Goal: Task Accomplishment & Management: Manage account settings

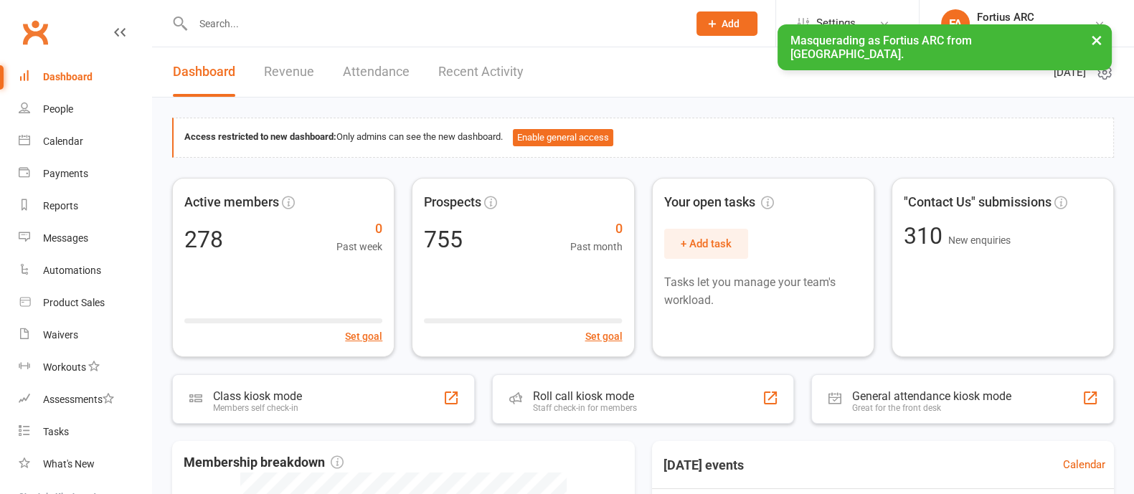
click at [1085, 44] on button "×" at bounding box center [1097, 39] width 26 height 31
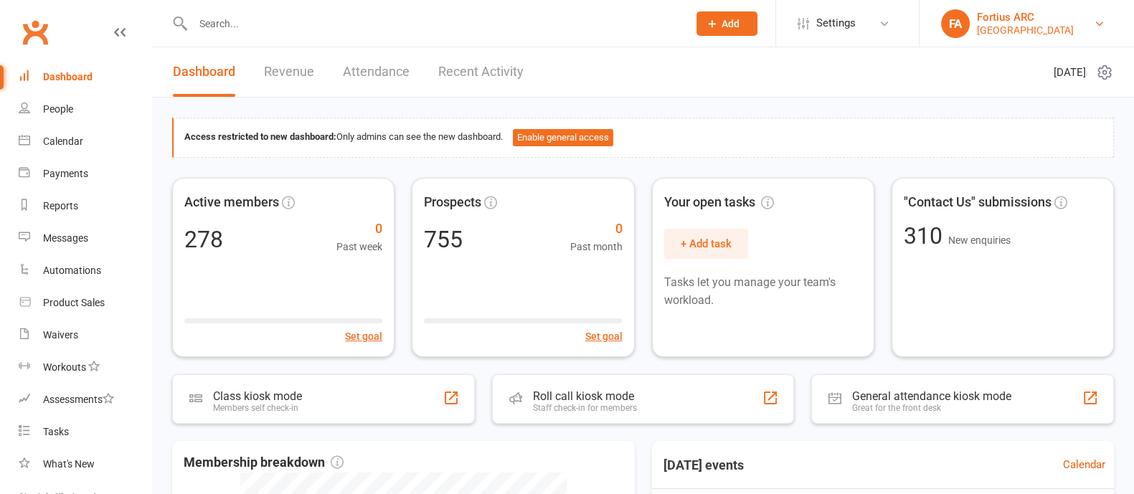
click at [989, 22] on div "Fortius ARC" at bounding box center [1025, 17] width 97 height 13
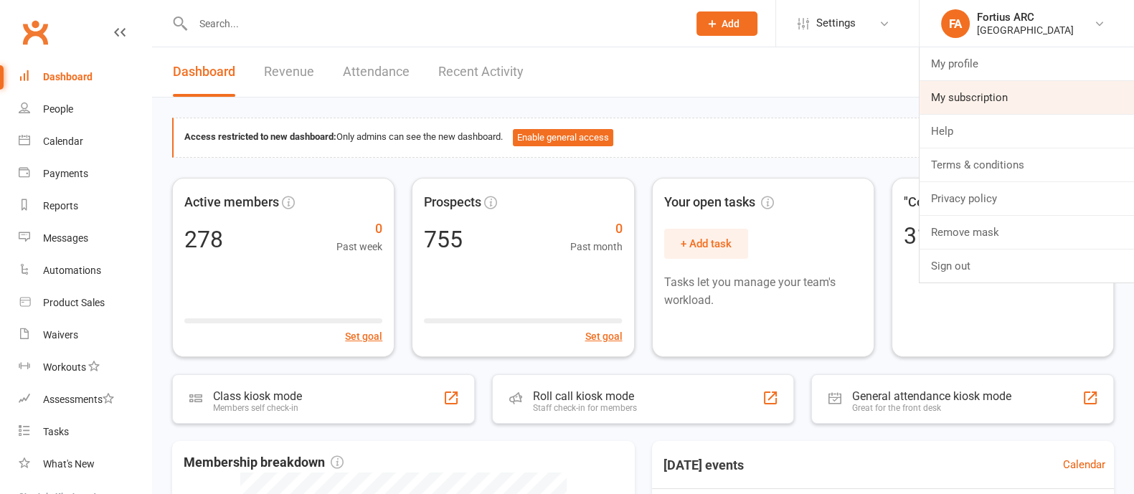
click at [979, 93] on link "My subscription" at bounding box center [1026, 97] width 214 height 33
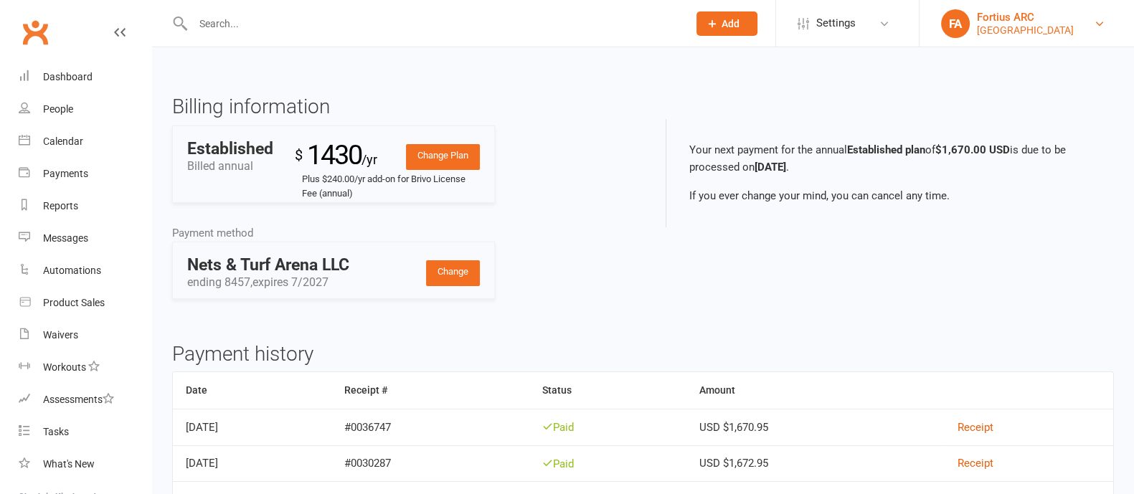
click at [972, 37] on link "FA Fortius [GEOGRAPHIC_DATA]" at bounding box center [1026, 23] width 171 height 29
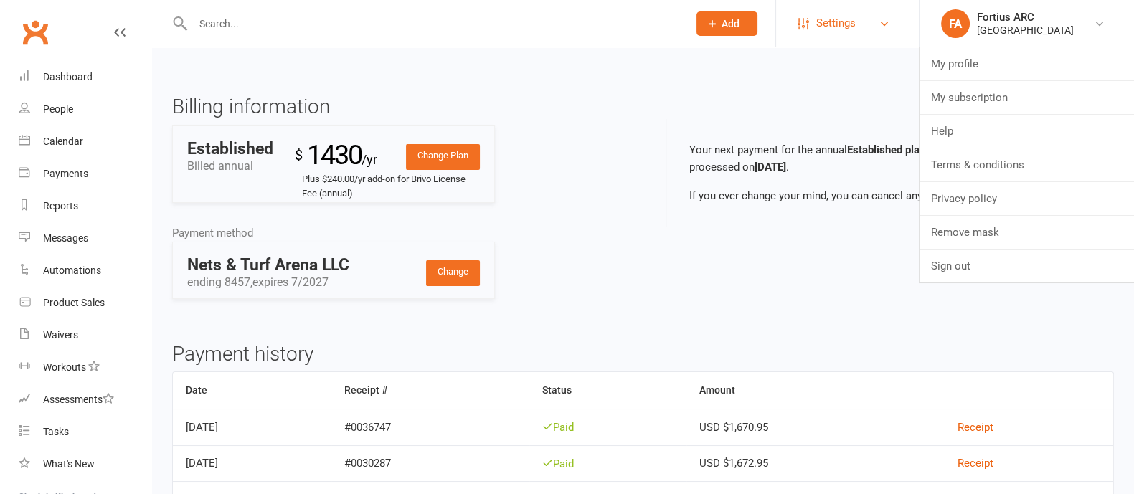
click at [861, 23] on link "Settings" at bounding box center [847, 23] width 100 height 32
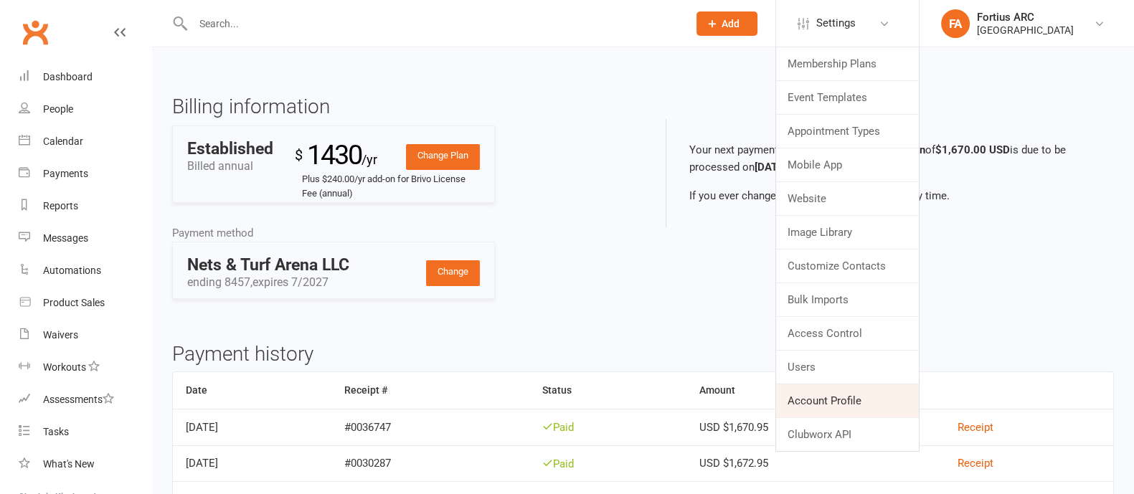
click at [827, 403] on link "Account Profile" at bounding box center [847, 400] width 143 height 33
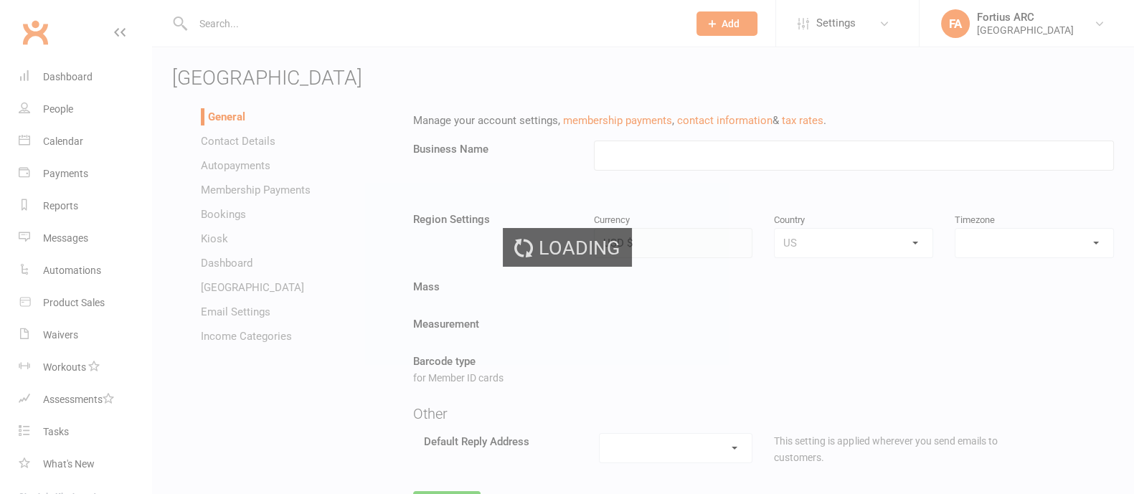
type input "[GEOGRAPHIC_DATA]"
select select "America/New_York"
select select "hello@clubworx.com"
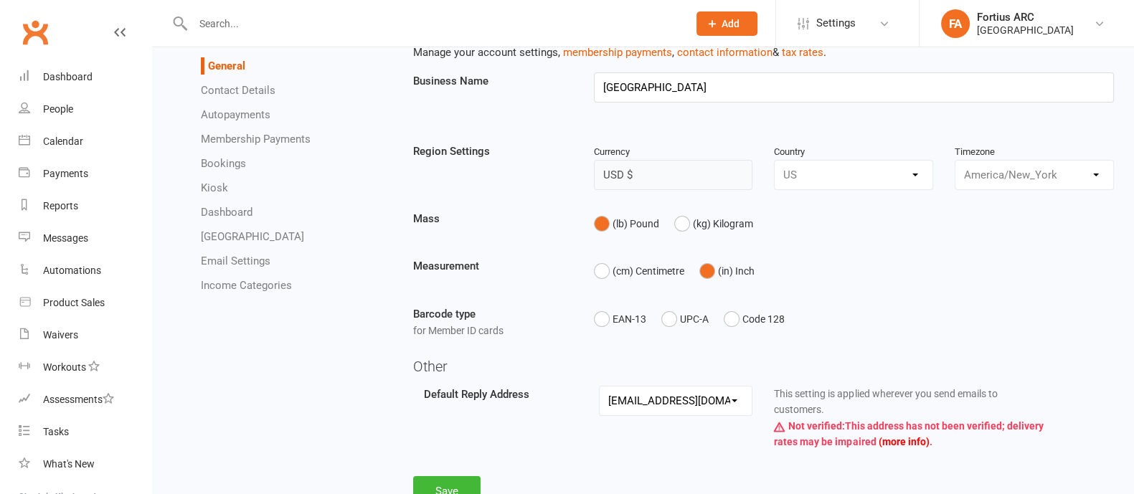
scroll to position [122, 0]
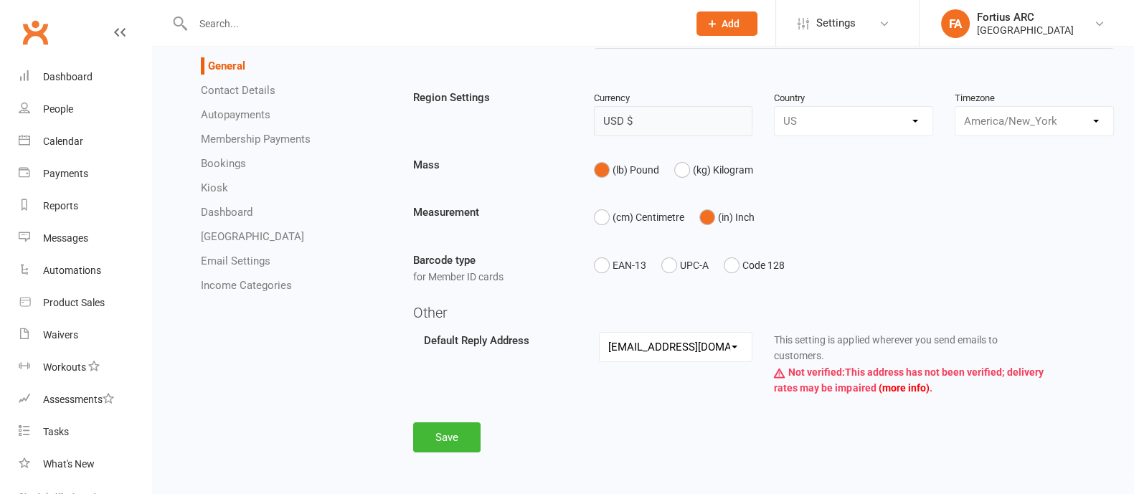
click at [245, 96] on link "Contact Details" at bounding box center [238, 90] width 75 height 13
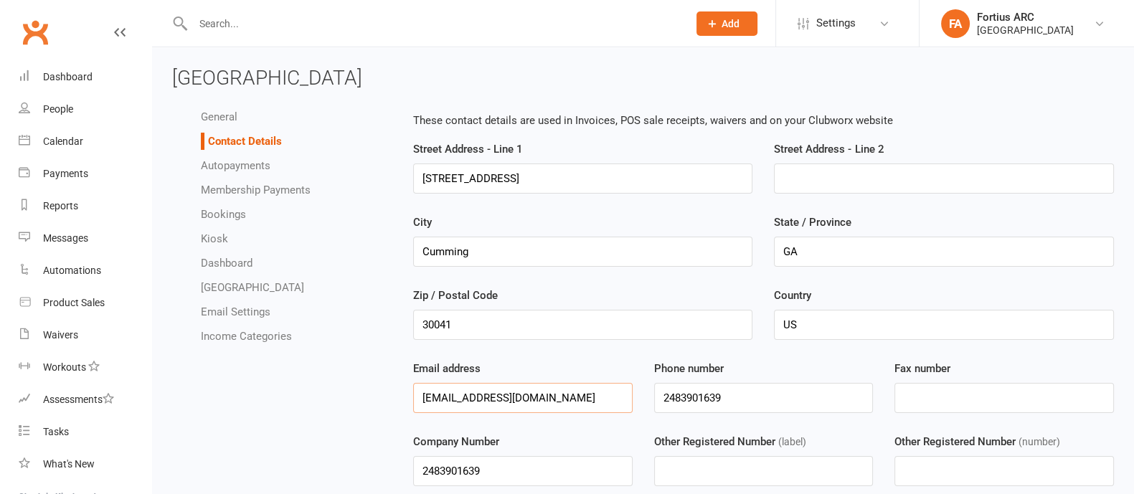
click at [444, 399] on input "play@fsaatl.com" at bounding box center [522, 398] width 219 height 30
